Goal: Task Accomplishment & Management: Use online tool/utility

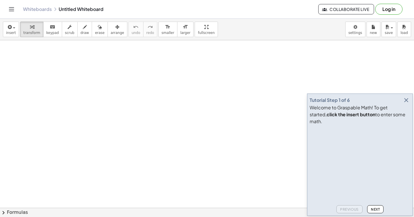
click at [407, 103] on icon "button" at bounding box center [405, 99] width 7 height 7
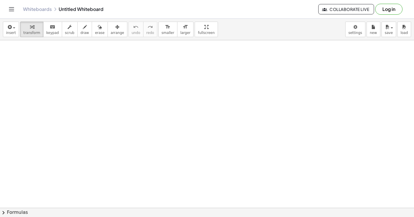
drag, startPoint x: 147, startPoint y: 74, endPoint x: 151, endPoint y: 101, distance: 27.3
click at [85, 34] on span "draw" at bounding box center [84, 33] width 9 height 4
drag, startPoint x: 124, startPoint y: 85, endPoint x: 136, endPoint y: 101, distance: 19.7
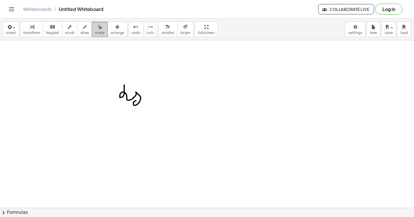
click at [98, 30] on icon "button" at bounding box center [100, 27] width 4 height 7
drag, startPoint x: 148, startPoint y: 100, endPoint x: 128, endPoint y: 90, distance: 23.4
click at [395, 10] on button "Log in" at bounding box center [388, 9] width 27 height 11
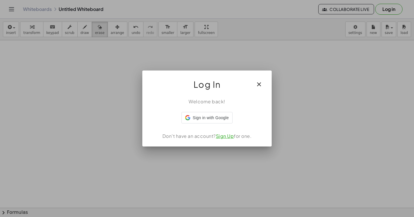
click at [225, 135] on link "Sign Up" at bounding box center [225, 136] width 18 height 6
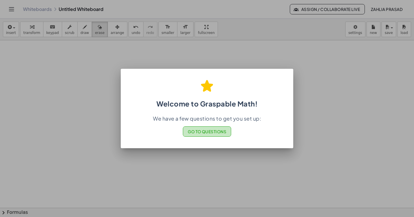
click at [212, 131] on span "Go to Questions" at bounding box center [207, 131] width 39 height 5
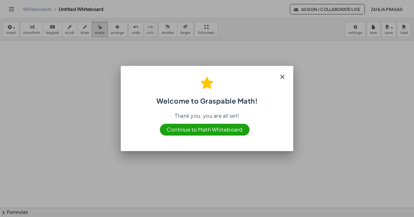
click at [229, 130] on span "Continue to Math Whiteboard" at bounding box center [205, 129] width 90 height 12
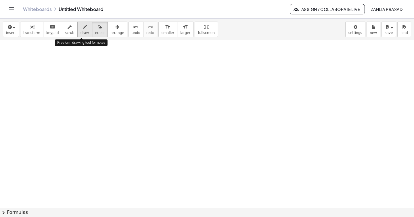
click at [84, 32] on span "draw" at bounding box center [84, 33] width 9 height 4
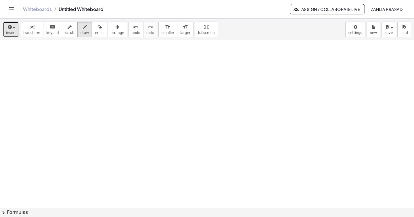
click at [15, 27] on div "button" at bounding box center [11, 26] width 10 height 7
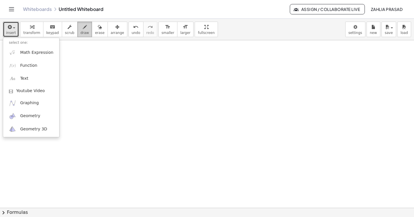
click at [83, 28] on icon "button" at bounding box center [85, 27] width 4 height 7
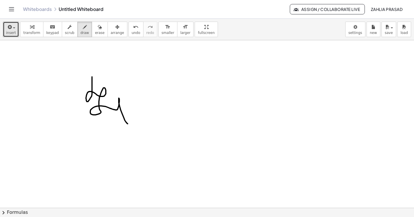
drag, startPoint x: 92, startPoint y: 77, endPoint x: 128, endPoint y: 124, distance: 59.4
click at [98, 33] on span "erase" at bounding box center [99, 33] width 9 height 4
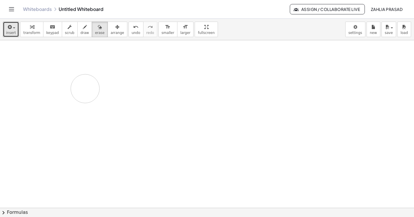
drag, startPoint x: 122, startPoint y: 120, endPoint x: 121, endPoint y: 105, distance: 15.2
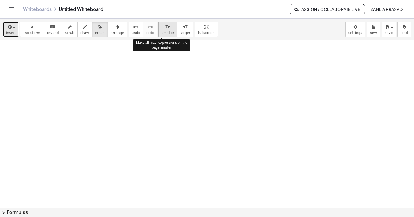
click at [161, 31] on span "smaller" at bounding box center [167, 33] width 13 height 4
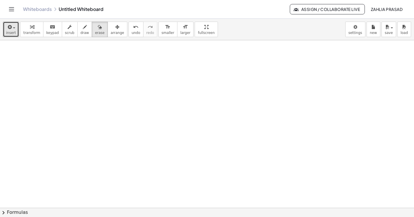
click at [161, 32] on span "smaller" at bounding box center [167, 33] width 13 height 4
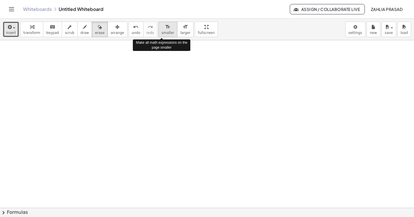
click at [161, 32] on span "smaller" at bounding box center [167, 33] width 13 height 4
click at [165, 27] on icon "format_size" at bounding box center [167, 27] width 5 height 7
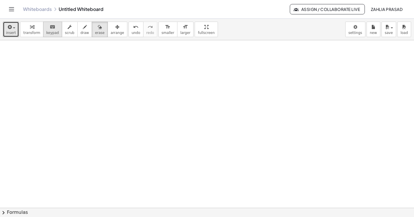
click at [47, 30] on div "keyboard" at bounding box center [52, 26] width 13 height 7
click at [52, 31] on span "keypad" at bounding box center [52, 33] width 13 height 4
click at [47, 32] on span "keypad" at bounding box center [52, 33] width 13 height 4
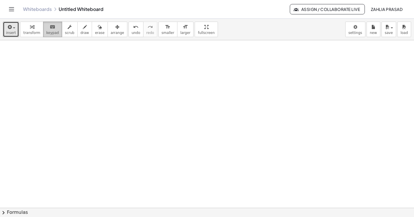
click at [47, 32] on span "keypad" at bounding box center [52, 33] width 13 height 4
click at [52, 29] on icon "keyboard" at bounding box center [52, 27] width 5 height 7
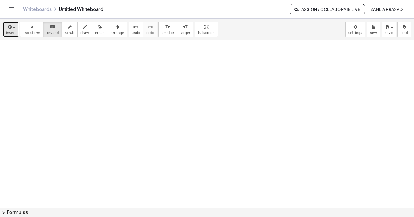
drag, startPoint x: 63, startPoint y: 76, endPoint x: 39, endPoint y: 60, distance: 28.1
click at [47, 31] on span "keypad" at bounding box center [52, 33] width 13 height 4
drag, startPoint x: 148, startPoint y: 103, endPoint x: 139, endPoint y: 118, distance: 17.5
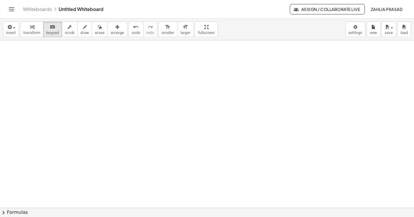
click at [3, 210] on span "chevron_right" at bounding box center [3, 212] width 7 height 7
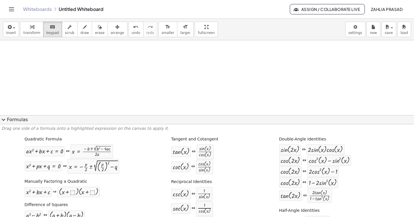
click at [7, 121] on button "expand_more Formulas" at bounding box center [207, 119] width 414 height 9
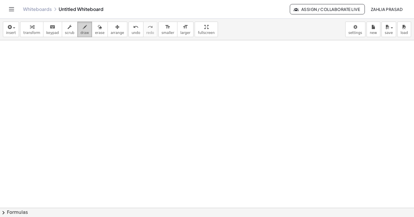
click at [83, 29] on icon "button" at bounding box center [85, 27] width 4 height 7
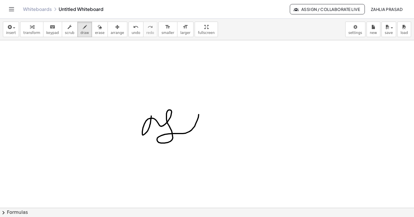
drag, startPoint x: 151, startPoint y: 116, endPoint x: 199, endPoint y: 121, distance: 48.3
click at [98, 30] on icon "button" at bounding box center [100, 27] width 4 height 7
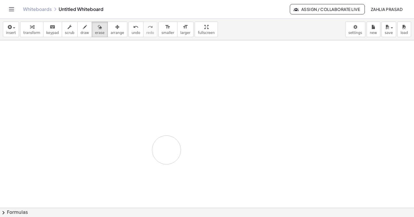
drag, startPoint x: 226, startPoint y: 157, endPoint x: 167, endPoint y: 149, distance: 59.9
